Goal: Information Seeking & Learning: Learn about a topic

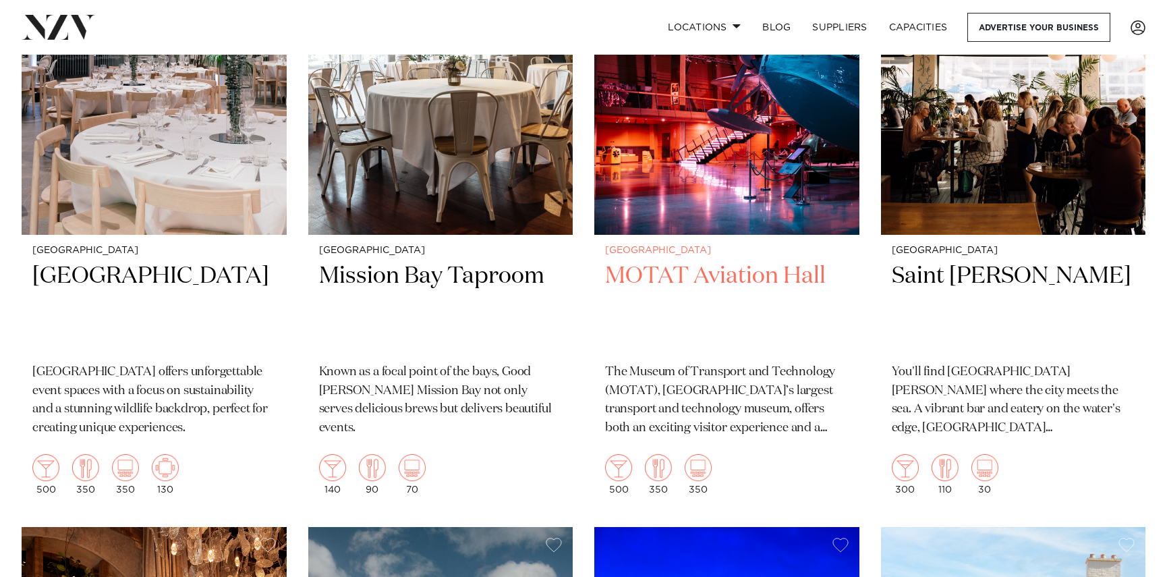
scroll to position [8500, 0]
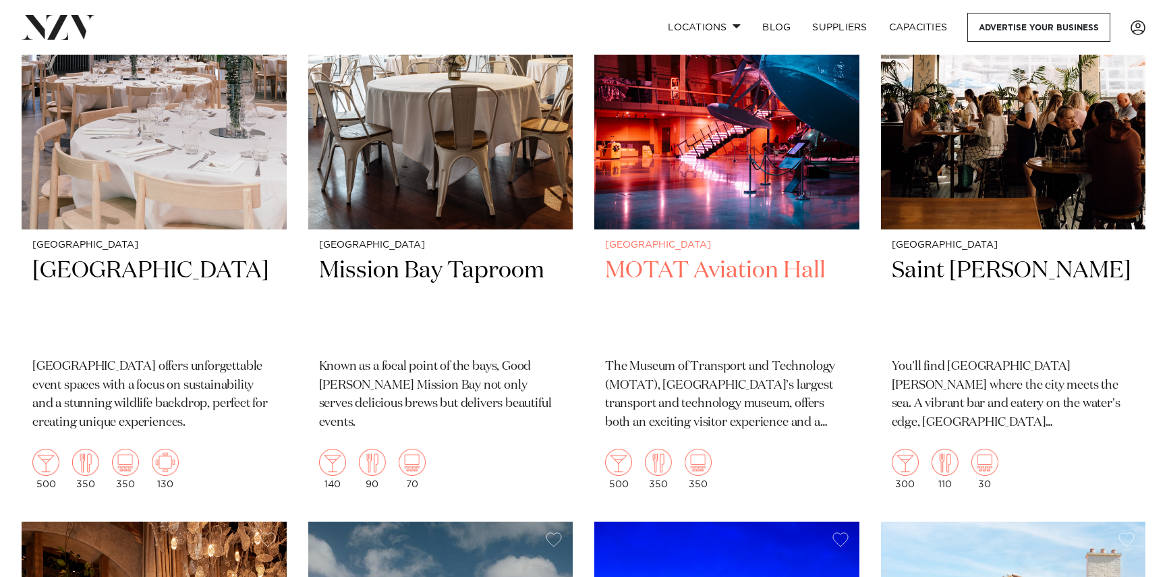
click at [747, 256] on h2 "MOTAT Aviation Hall" at bounding box center [727, 301] width 244 height 91
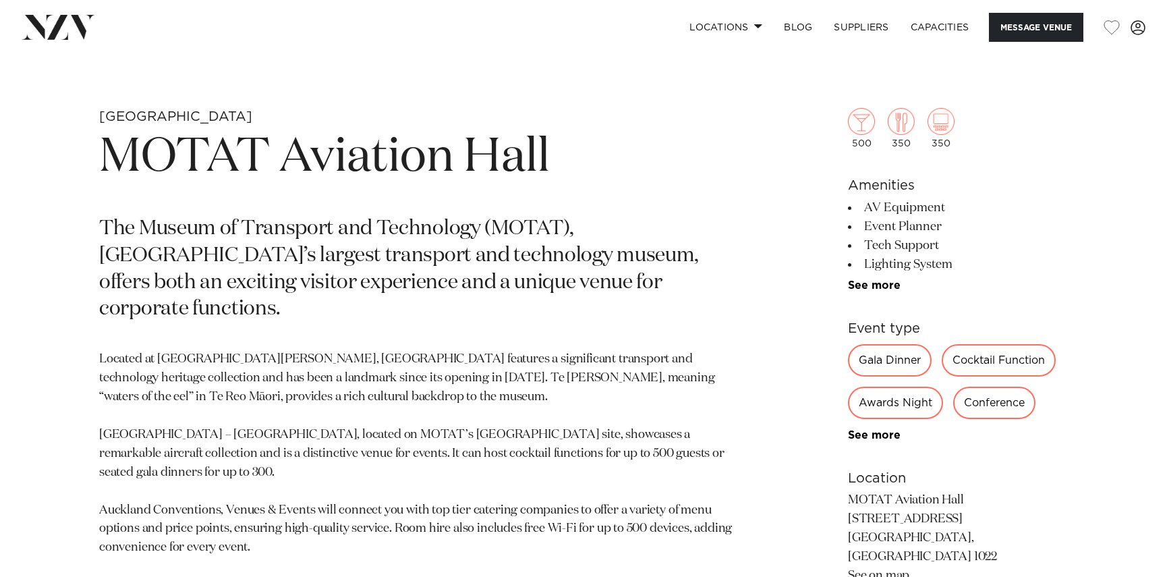
scroll to position [540, 0]
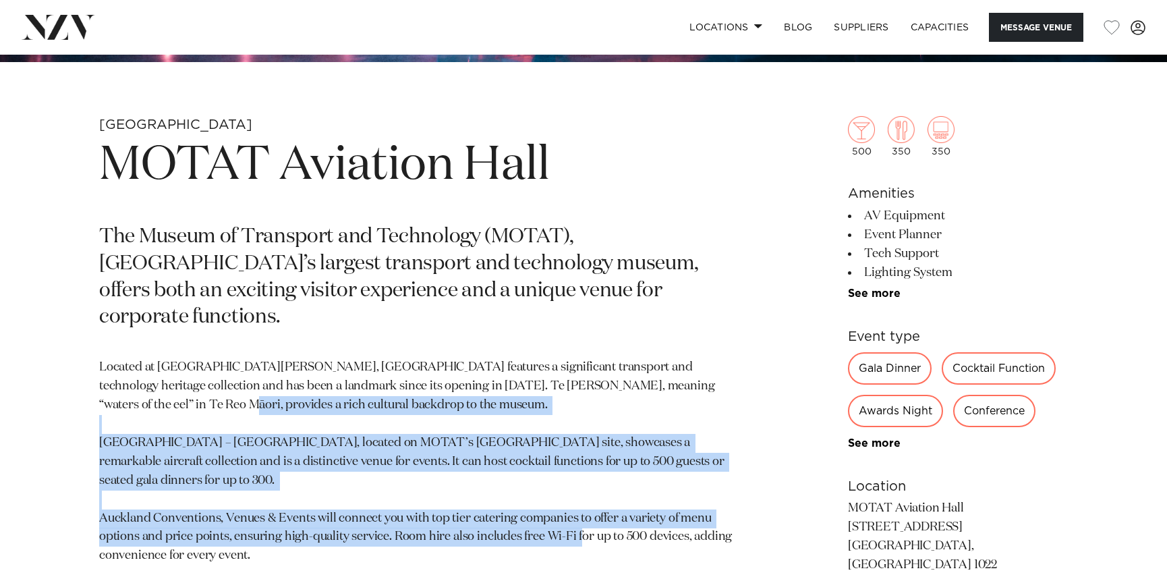
drag, startPoint x: 706, startPoint y: 494, endPoint x: 423, endPoint y: 517, distance: 283.6
click at [81, 381] on div "Auckland [GEOGRAPHIC_DATA] The Museum of Transport and Technology (MOTAT), [GEO…" at bounding box center [583, 500] width 1145 height 768
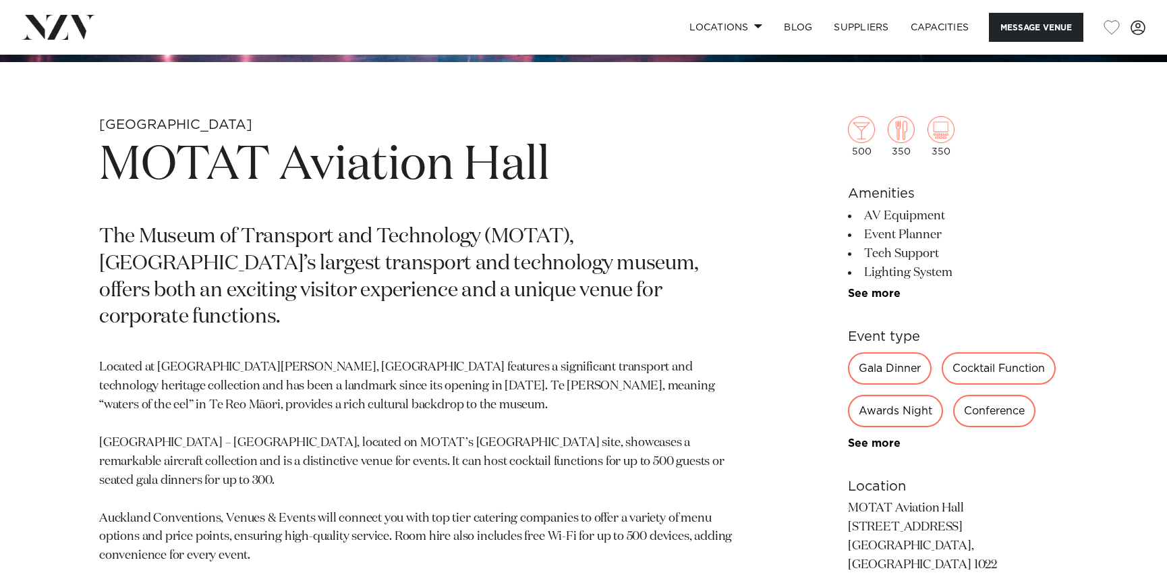
click at [441, 521] on section "Auckland [GEOGRAPHIC_DATA] The Museum of Transport and Technology (MOTAT), [GEO…" at bounding box center [425, 500] width 653 height 768
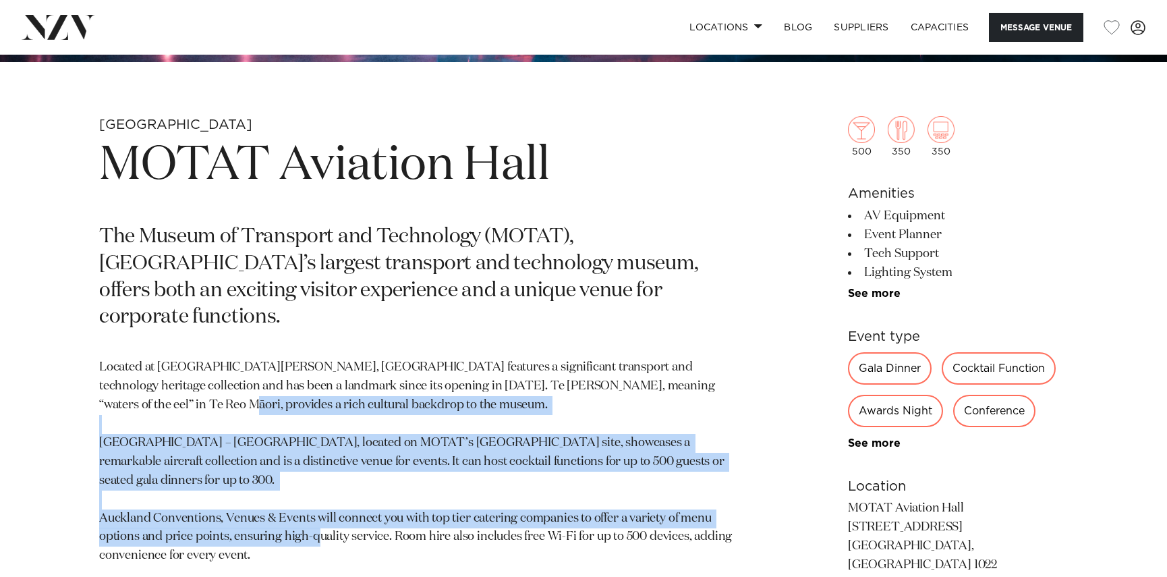
drag, startPoint x: 415, startPoint y: 501, endPoint x: 84, endPoint y: 406, distance: 344.6
click at [57, 371] on div "Auckland [GEOGRAPHIC_DATA] The Museum of Transport and Technology (MOTAT), [GEO…" at bounding box center [583, 500] width 1145 height 768
click at [168, 476] on p "Located at Te Wai Ōrea Western Springs, MOTAT features a significant transport …" at bounding box center [425, 461] width 653 height 207
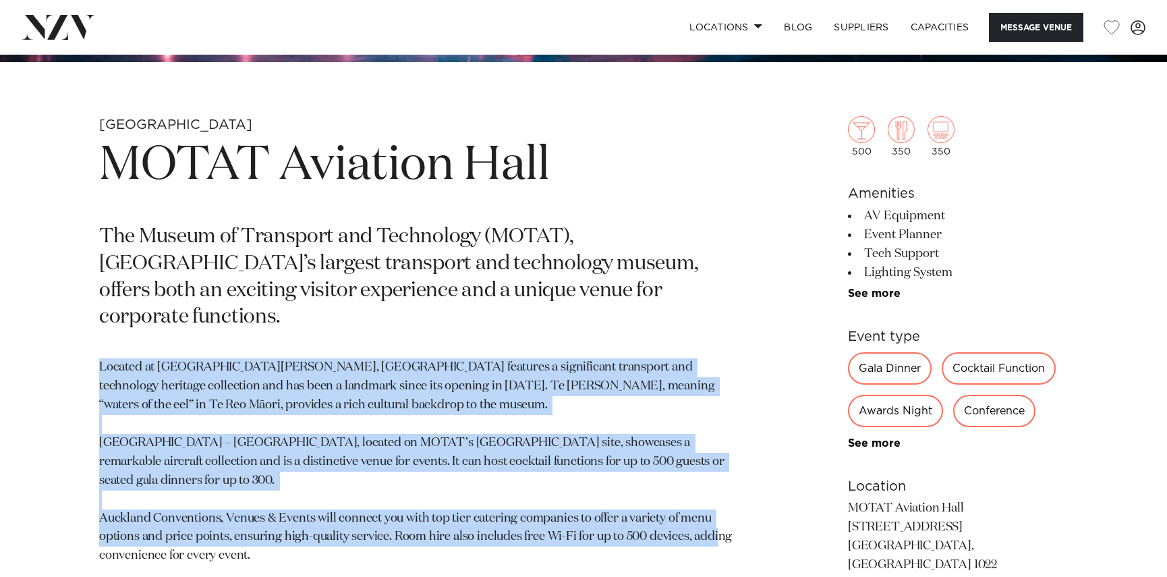
drag, startPoint x: 244, startPoint y: 512, endPoint x: 91, endPoint y: 323, distance: 243.2
click at [91, 323] on div "Auckland MOTAT Aviation Hall The Museum of Transport and Technology (MOTAT), Ne…" at bounding box center [583, 500] width 1145 height 768
click at [322, 494] on p "Located at Te Wai Ōrea Western Springs, MOTAT features a significant transport …" at bounding box center [425, 461] width 653 height 207
drag, startPoint x: 314, startPoint y: 517, endPoint x: 85, endPoint y: 305, distance: 311.7
click at [85, 305] on div "Auckland MOTAT Aviation Hall The Museum of Transport and Technology (MOTAT), Ne…" at bounding box center [583, 500] width 1145 height 768
